Goal: Task Accomplishment & Management: Complete application form

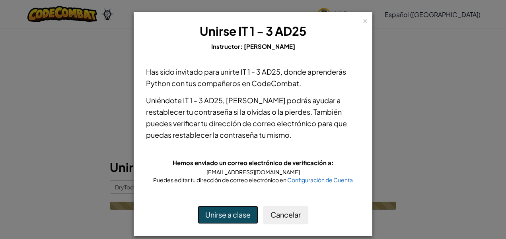
click at [229, 221] on button "Unirse a clase" at bounding box center [228, 215] width 60 height 18
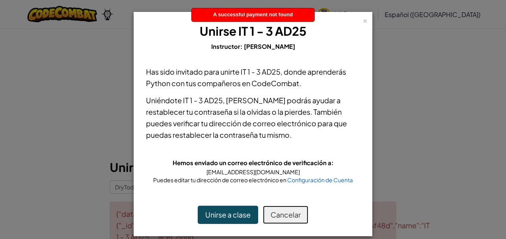
click at [290, 218] on button "Cancelar" at bounding box center [285, 215] width 45 height 18
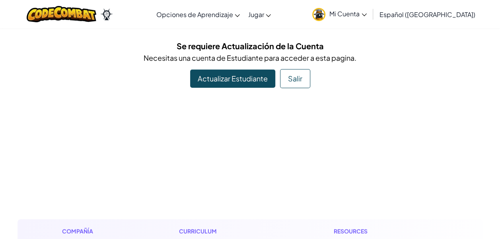
click at [245, 68] on div "Se requiere Actualización de la Cuenta Necesitas una cuenta de Estudiante para …" at bounding box center [249, 64] width 465 height 49
click at [245, 75] on link "Actualizar Estudiante" at bounding box center [232, 79] width 85 height 18
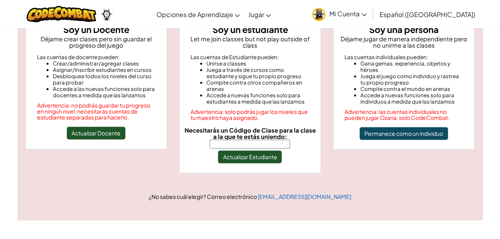
scroll to position [119, 0]
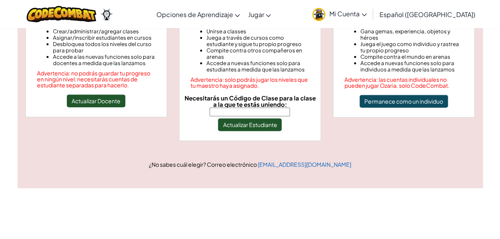
click at [253, 108] on input "Necesitarás un Código de Clase para la clase a la que te estás uniendo:" at bounding box center [250, 112] width 80 height 9
type input "YBRRS2LGG75U5QBYJGRMG"
click at [265, 120] on button "Actualizar Estudiante" at bounding box center [250, 125] width 64 height 13
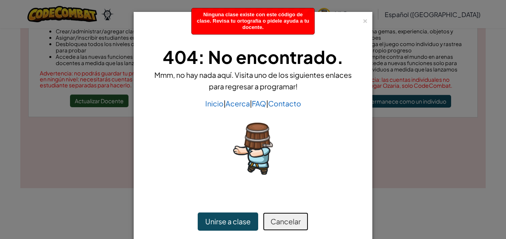
click at [278, 220] on button "Cancelar" at bounding box center [285, 222] width 45 height 18
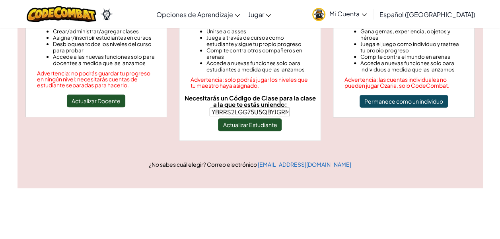
click at [270, 108] on input "YBRRS2LGG75U5QBYJGRMG" at bounding box center [250, 112] width 80 height 9
click at [272, 108] on input "YBRRS2LGG75U5}}}}}}}}}}}}}}}}}}}}}}}}}}}}QBYJGRMG" at bounding box center [250, 112] width 80 height 9
drag, startPoint x: 274, startPoint y: 106, endPoint x: 278, endPoint y: 107, distance: 4.1
click at [278, 108] on input "YBRRS2LGG75U5}}}}}}}}}}}}}}}}}}}}}}}}}}}}}}}}}}}}}}}}YJGRMG" at bounding box center [250, 112] width 80 height 9
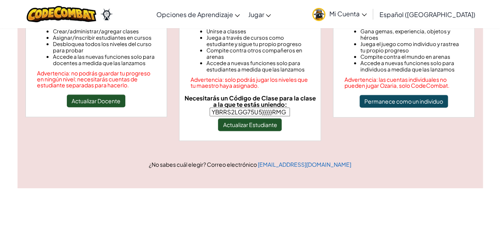
scroll to position [0, 0]
click at [278, 108] on input "YBRRS2LGG75U5}}}}RG" at bounding box center [250, 112] width 80 height 9
type input "G"
click at [278, 108] on input "Necesitarás un Código de Clase para la clase a la que te estás uniendo:" at bounding box center [250, 112] width 80 height 9
type input "G6S7DCX6SKTK3KVD"
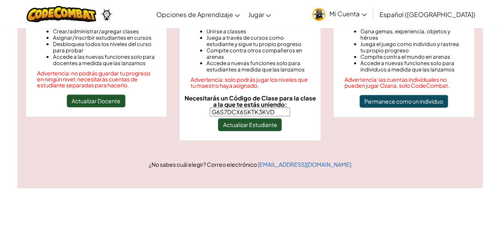
click at [255, 111] on div "Necesitarás un Código de Clase para la clase a la que te estás uniendo: G6S7DCX…" at bounding box center [250, 113] width 135 height 36
click at [260, 121] on button "Actualizar Estudiante" at bounding box center [250, 125] width 64 height 13
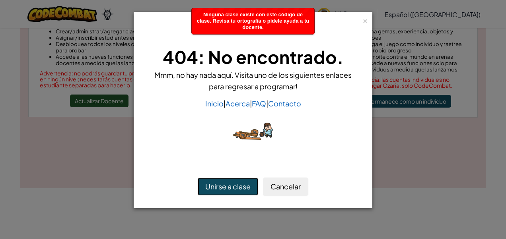
click at [243, 195] on button "Unirse a clase" at bounding box center [228, 187] width 60 height 18
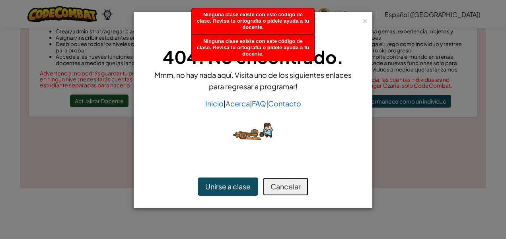
click at [295, 192] on button "Cancelar" at bounding box center [285, 187] width 45 height 18
